Goal: Information Seeking & Learning: Stay updated

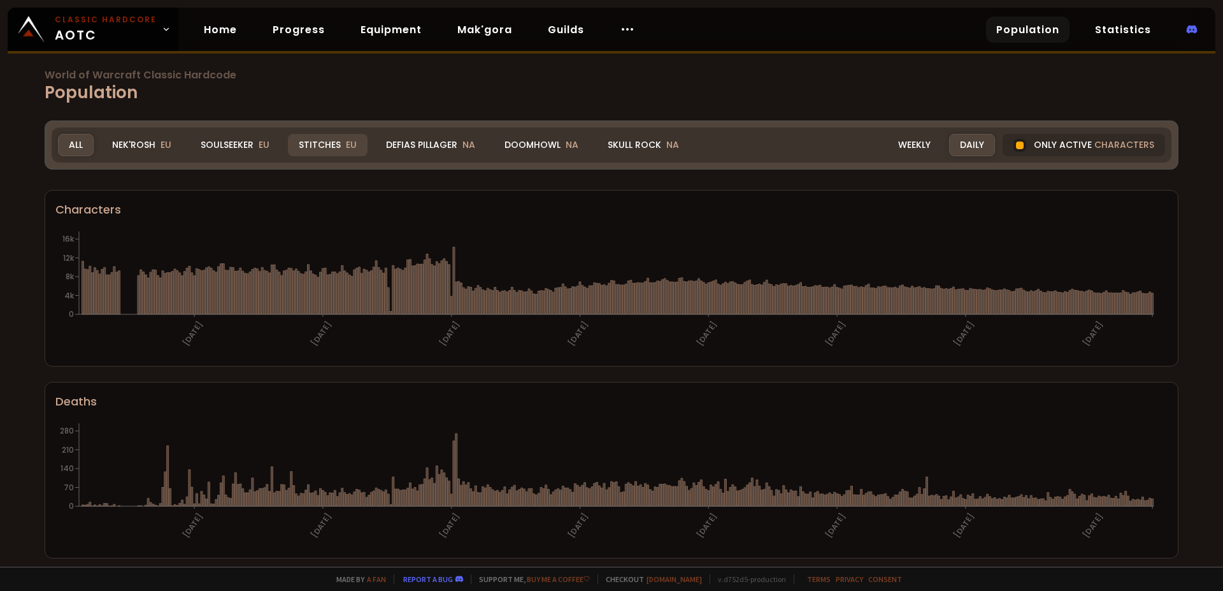
click at [306, 145] on div "Stitches EU" at bounding box center [328, 145] width 80 height 22
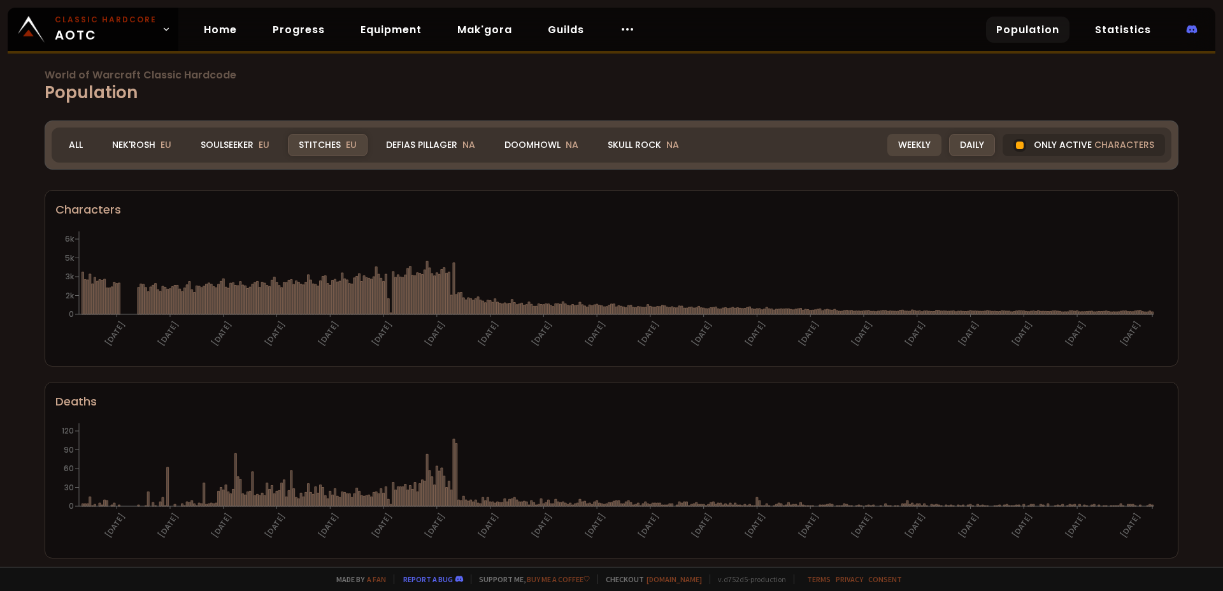
click at [898, 141] on div "Weekly" at bounding box center [914, 145] width 54 height 22
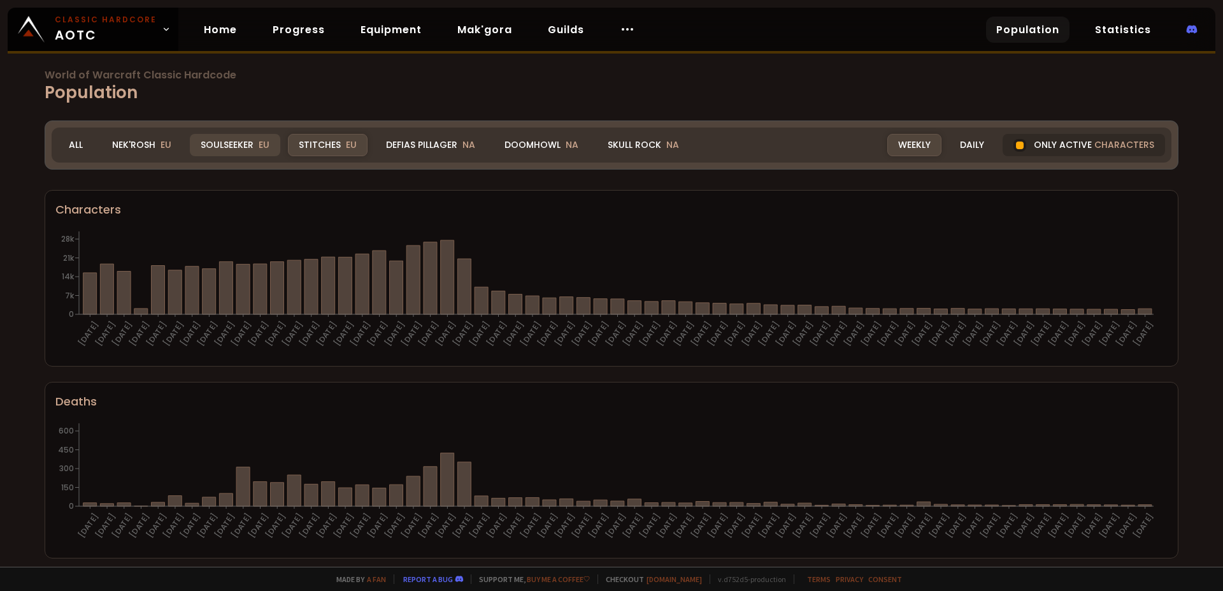
click at [229, 141] on div "Soulseeker EU" at bounding box center [235, 145] width 90 height 22
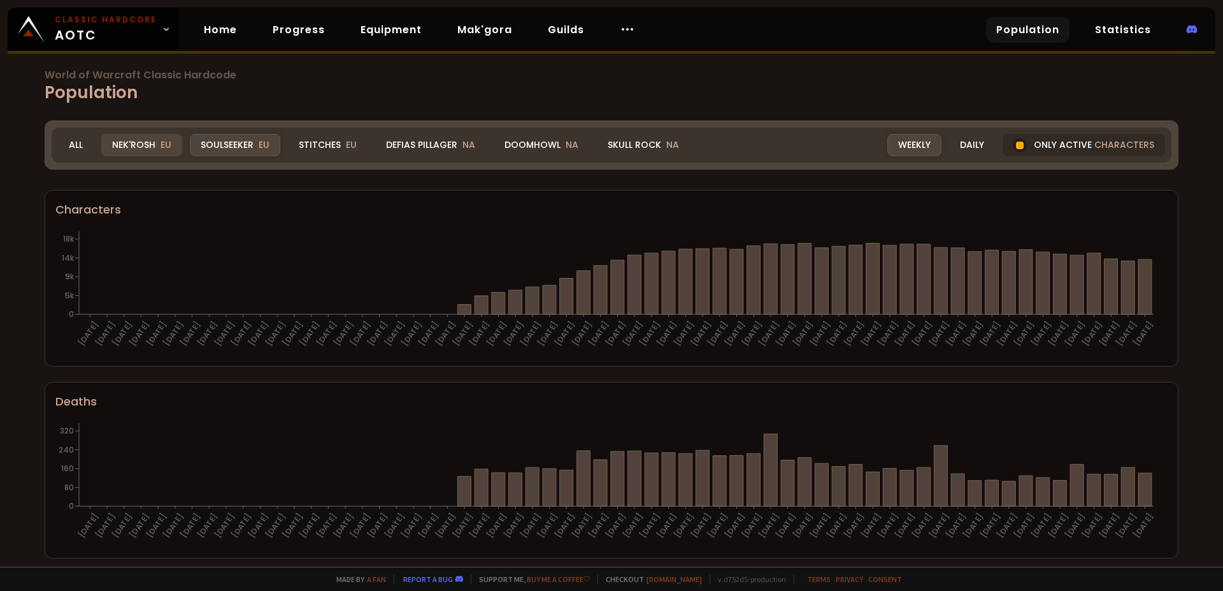
click at [133, 146] on div "Nek'Rosh EU" at bounding box center [141, 145] width 81 height 22
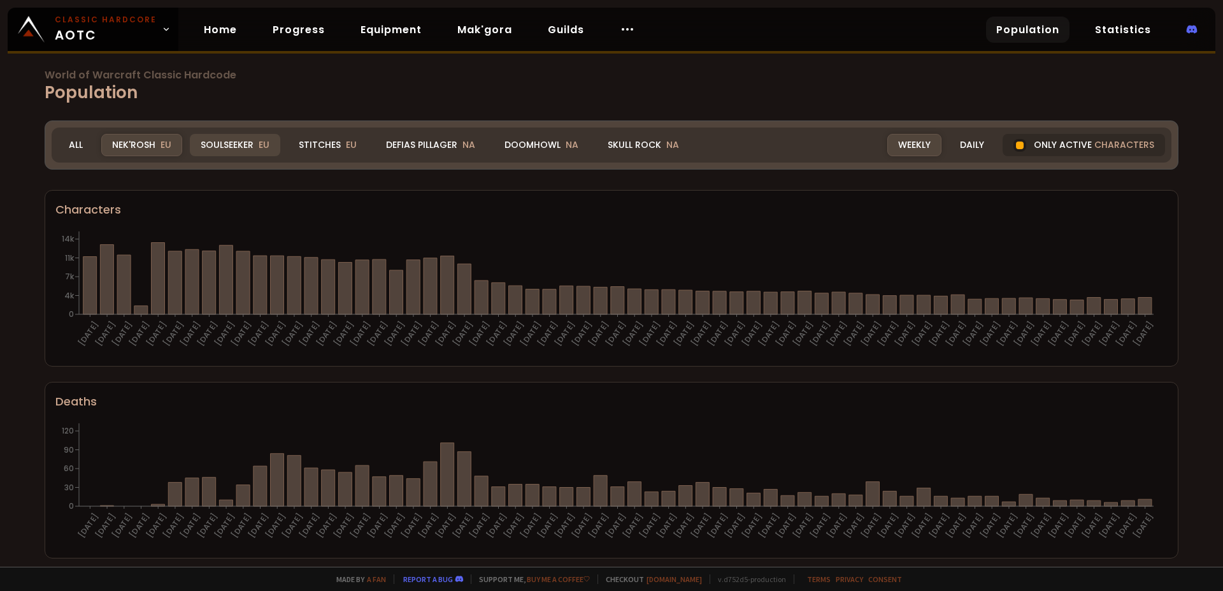
click at [203, 136] on div "Soulseeker EU" at bounding box center [235, 145] width 90 height 22
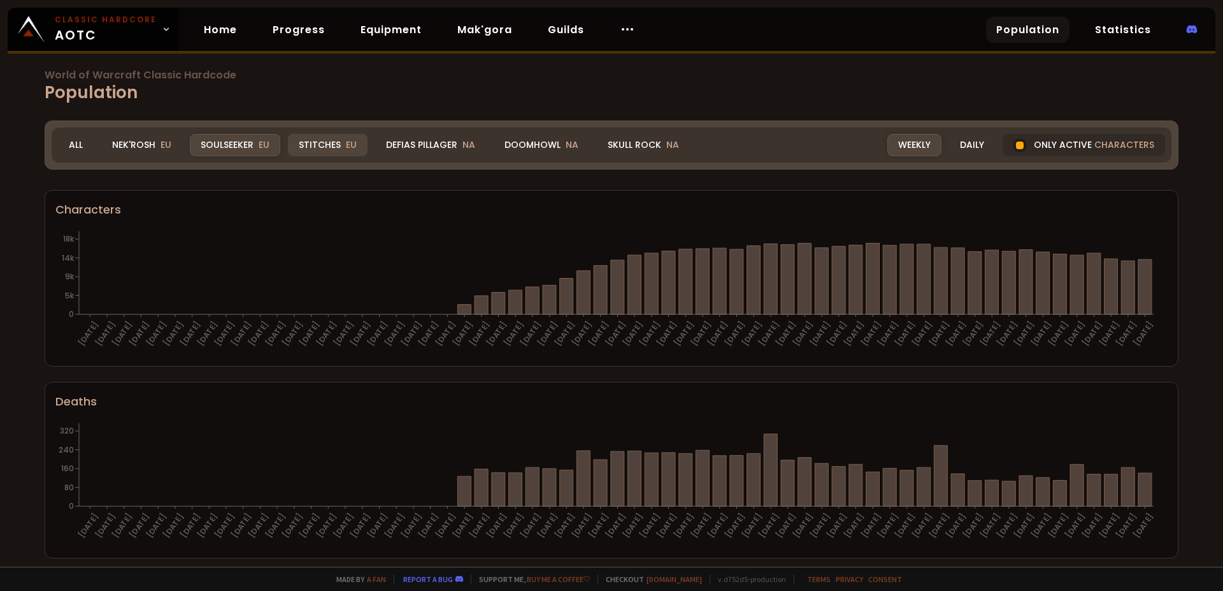
click at [336, 142] on div "Stitches EU" at bounding box center [328, 145] width 80 height 22
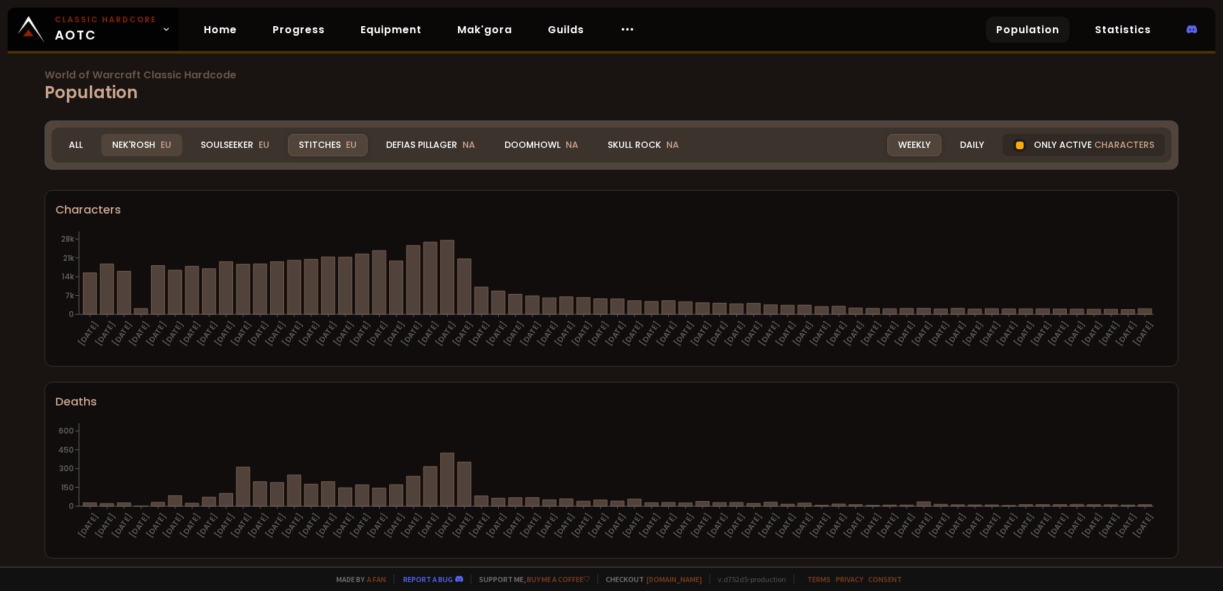
click at [170, 138] on div "Nek'Rosh EU" at bounding box center [141, 145] width 81 height 22
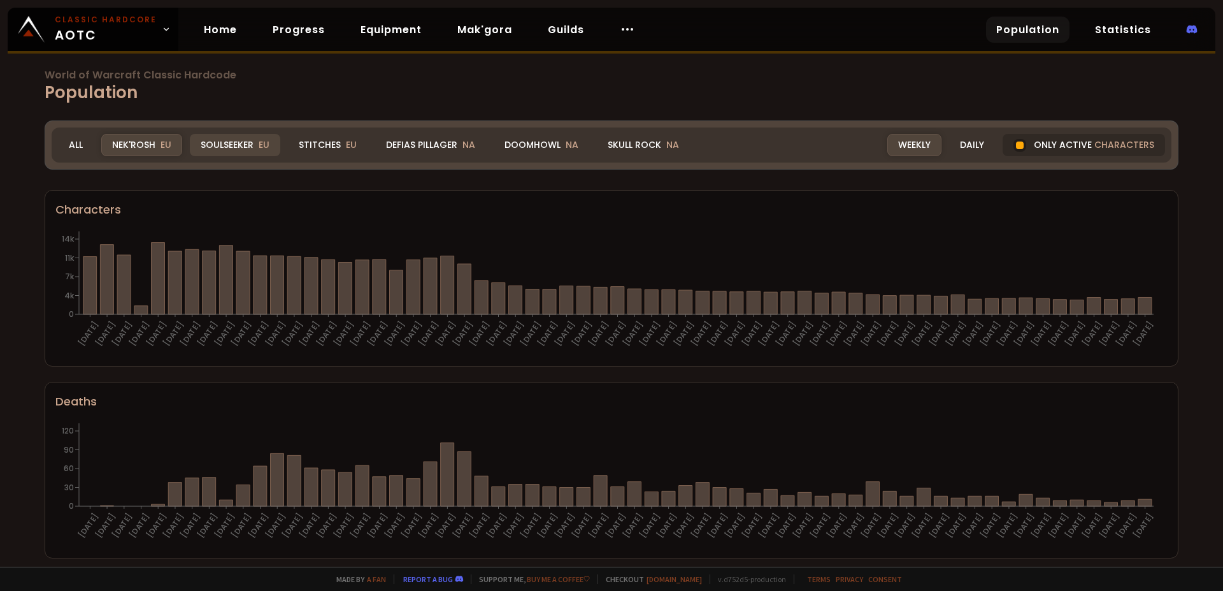
click at [222, 145] on div "Soulseeker EU" at bounding box center [235, 145] width 90 height 22
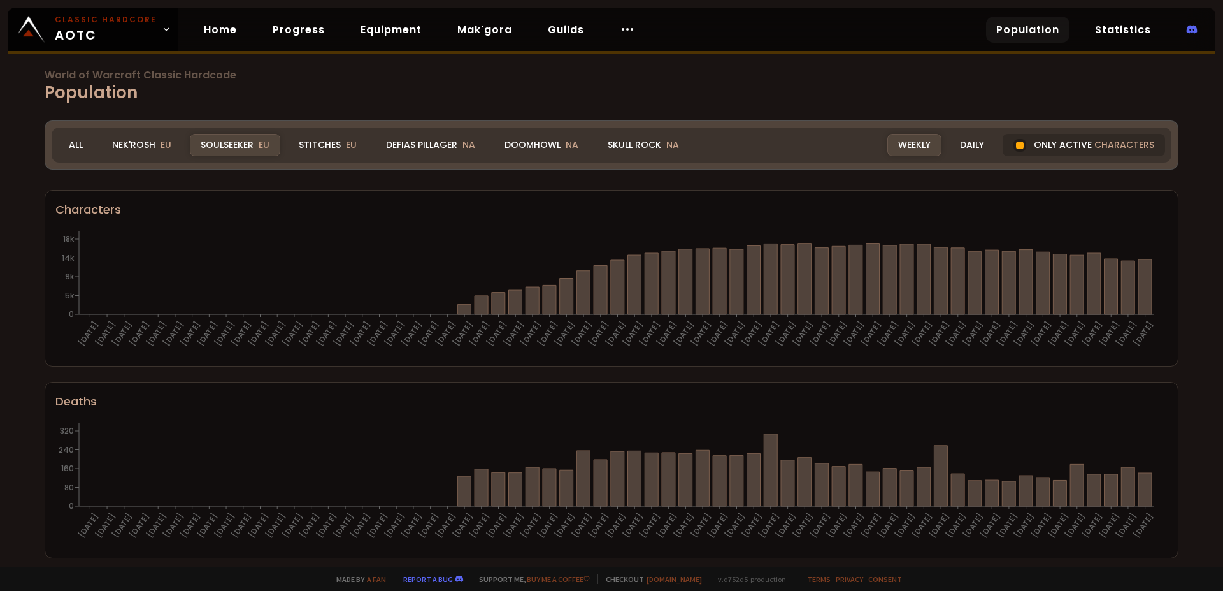
click at [338, 77] on span "World of Warcraft Classic Hardcode" at bounding box center [612, 75] width 1134 height 10
click at [339, 80] on span "World of Warcraft Classic Hardcode" at bounding box center [612, 75] width 1134 height 10
click at [301, 145] on div "Stitches EU" at bounding box center [328, 145] width 80 height 22
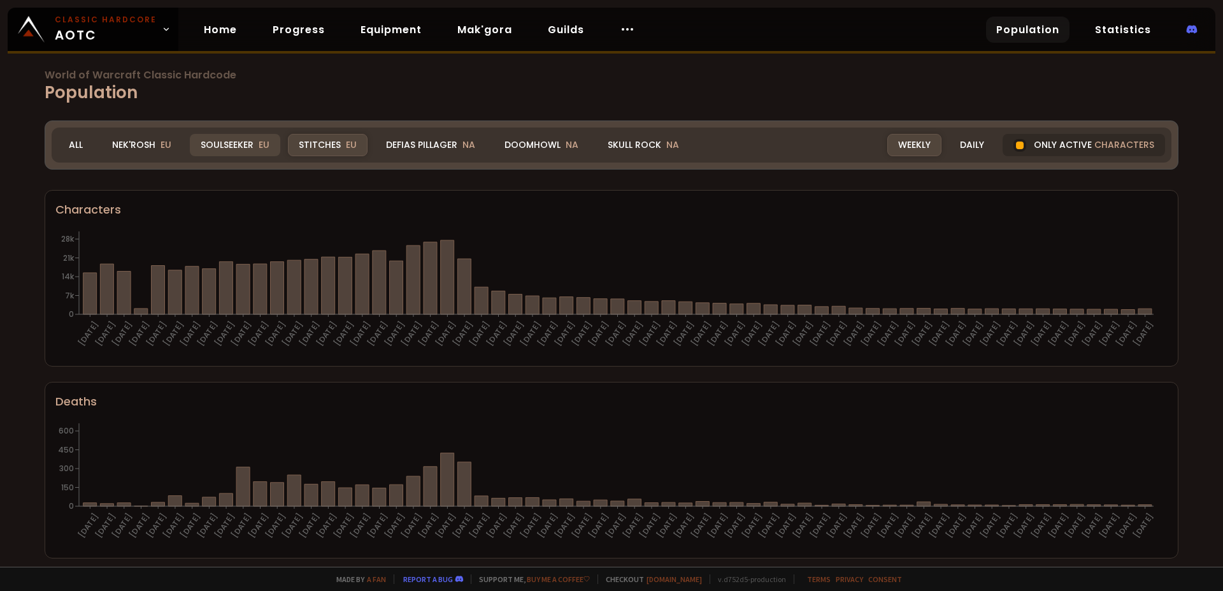
click at [255, 152] on div "Soulseeker EU" at bounding box center [235, 145] width 90 height 22
